Goal: Transaction & Acquisition: Purchase product/service

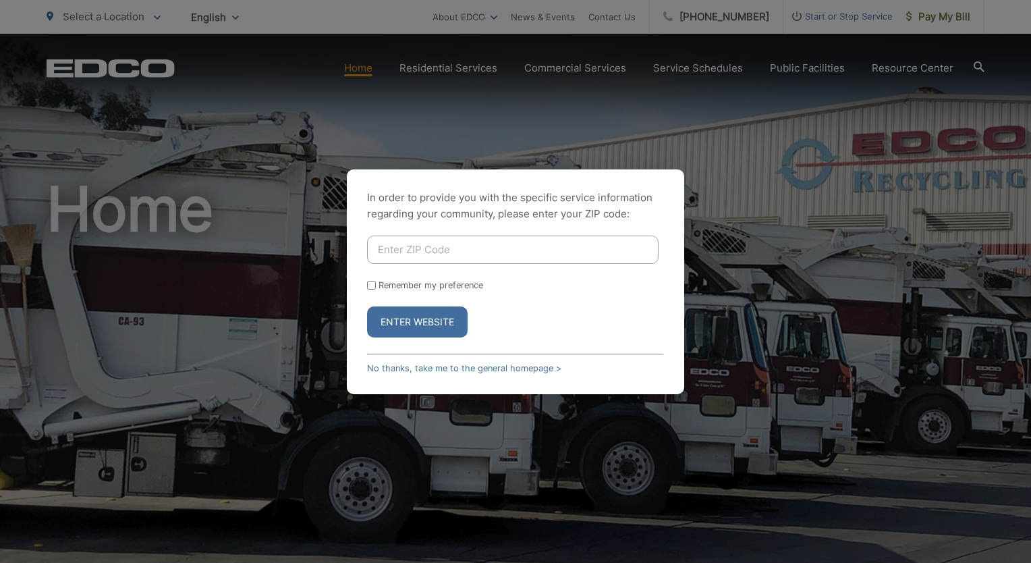
drag, startPoint x: 446, startPoint y: 239, endPoint x: 453, endPoint y: 242, distance: 8.1
click at [451, 241] on input "Enter ZIP Code" at bounding box center [512, 249] width 291 height 28
type input "92103"
click at [367, 306] on button "Enter Website" at bounding box center [417, 321] width 100 height 31
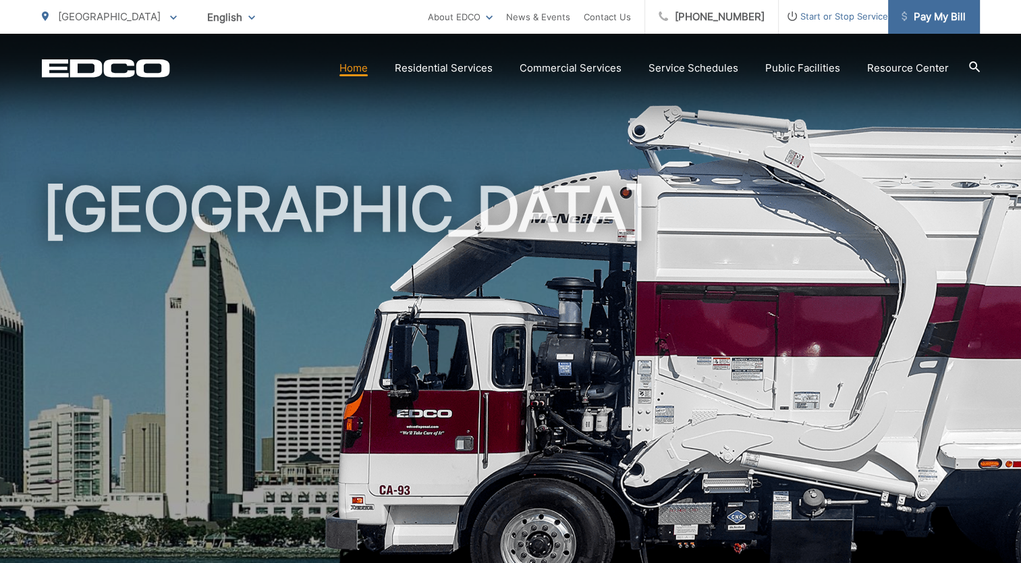
click at [921, 15] on span "Pay My Bill" at bounding box center [933, 17] width 64 height 16
